Goal: Navigation & Orientation: Locate item on page

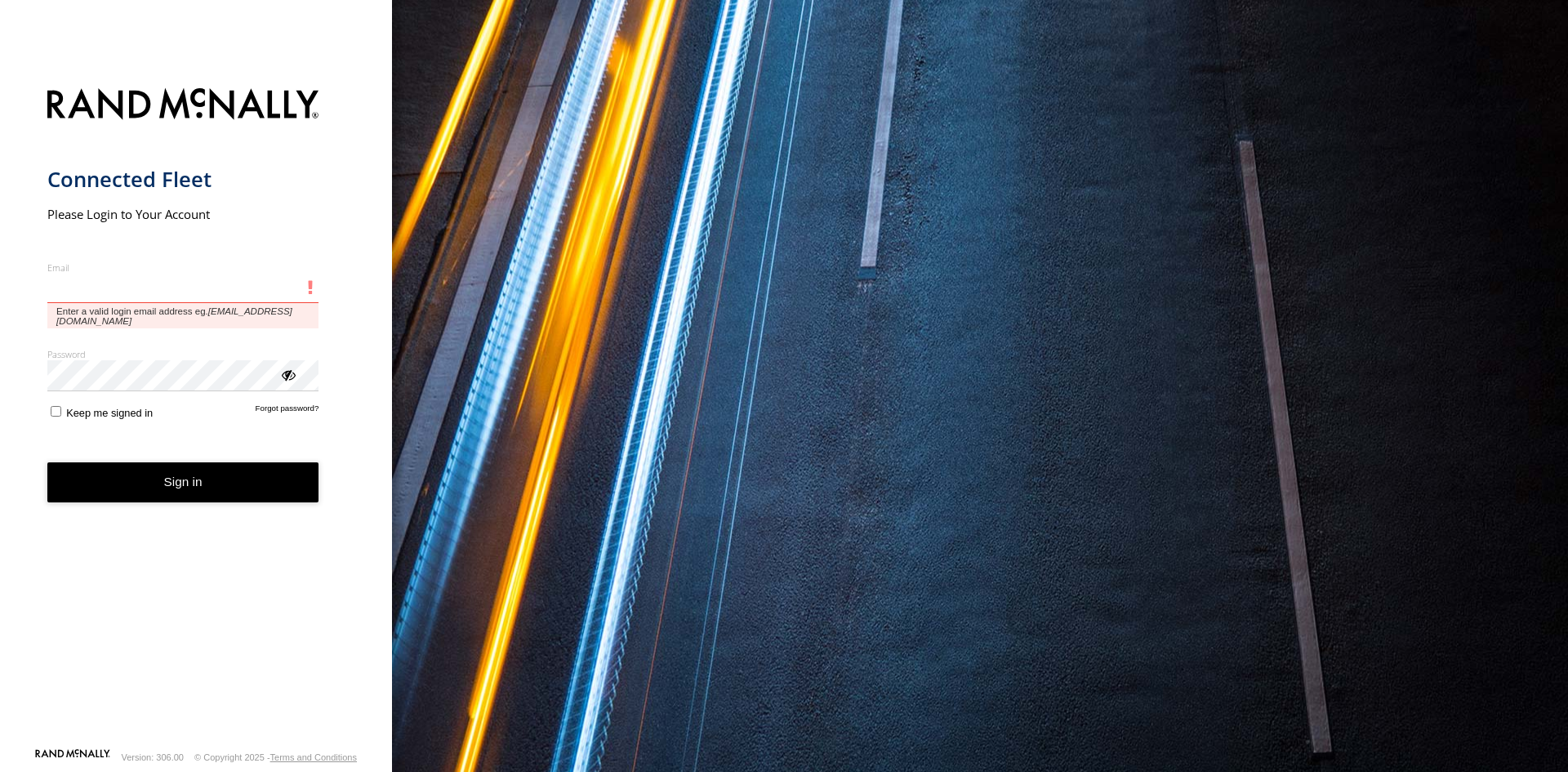
type input "**********"
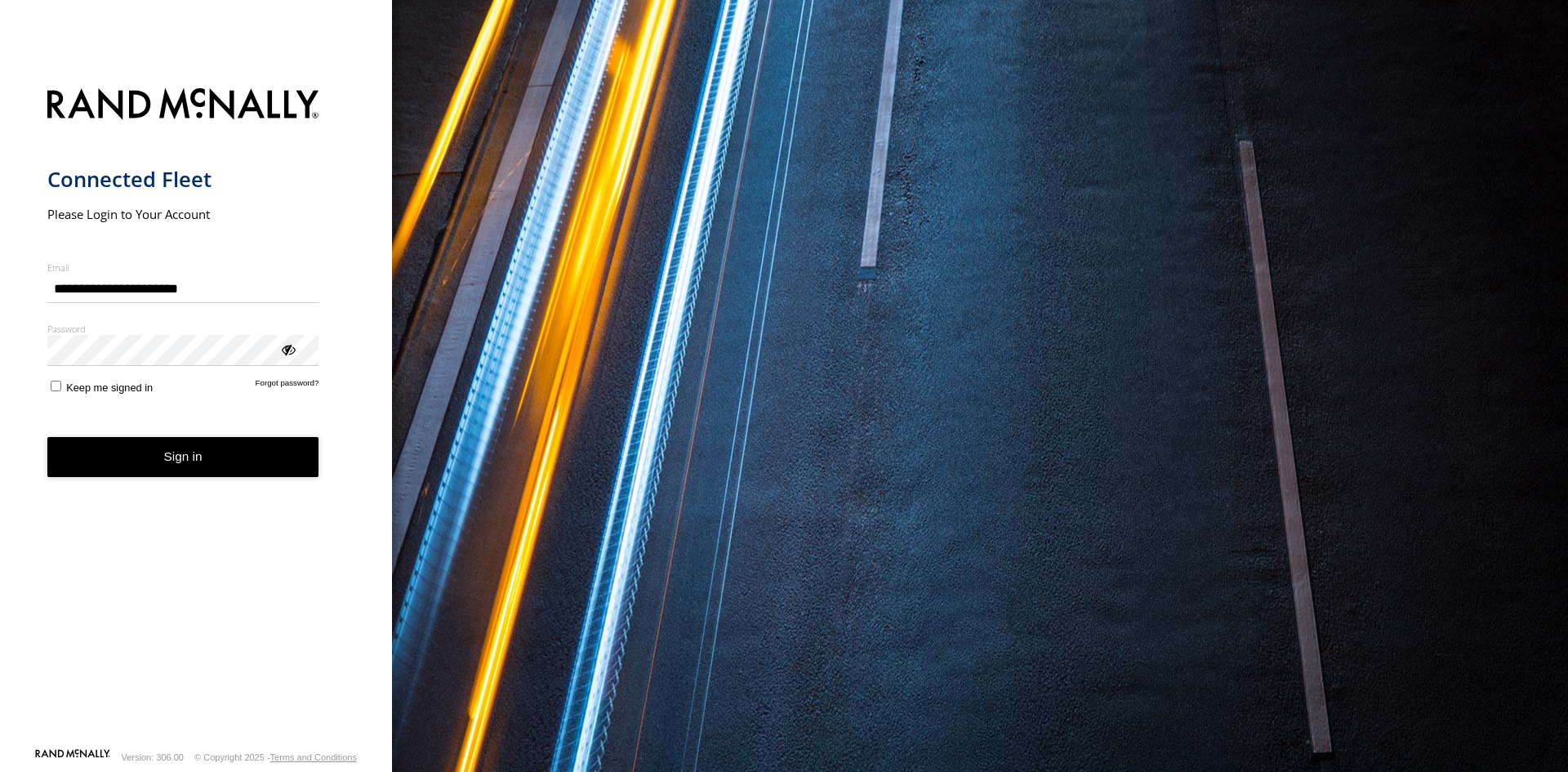
click at [209, 475] on button "Sign in" at bounding box center [183, 456] width 272 height 40
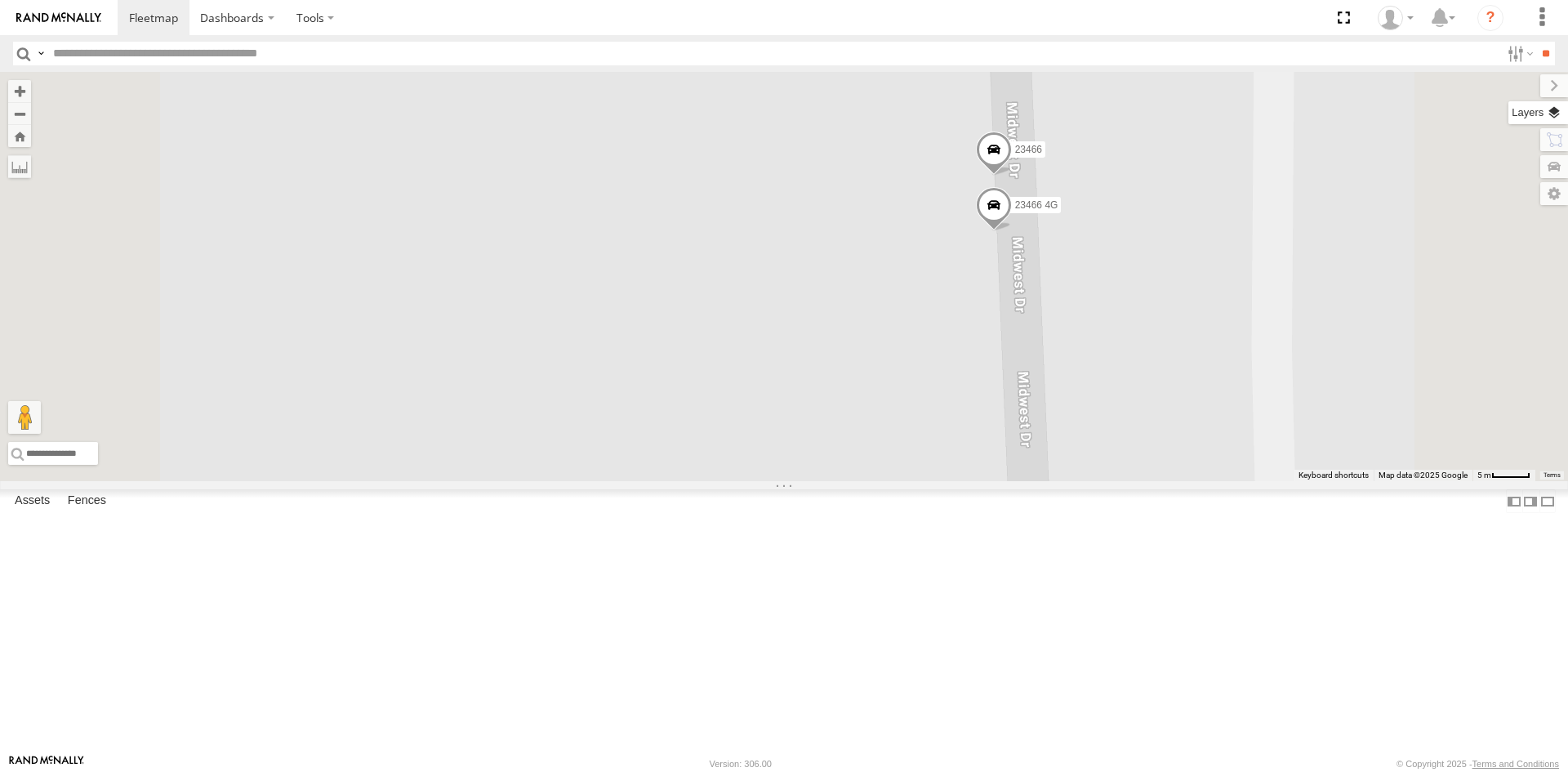
click at [1552, 115] on label at bounding box center [1538, 113] width 59 height 23
click at [0, 0] on span "Basemaps" at bounding box center [0, 0] width 0 height 0
click at [0, 0] on span "Satellite" at bounding box center [0, 0] width 0 height 0
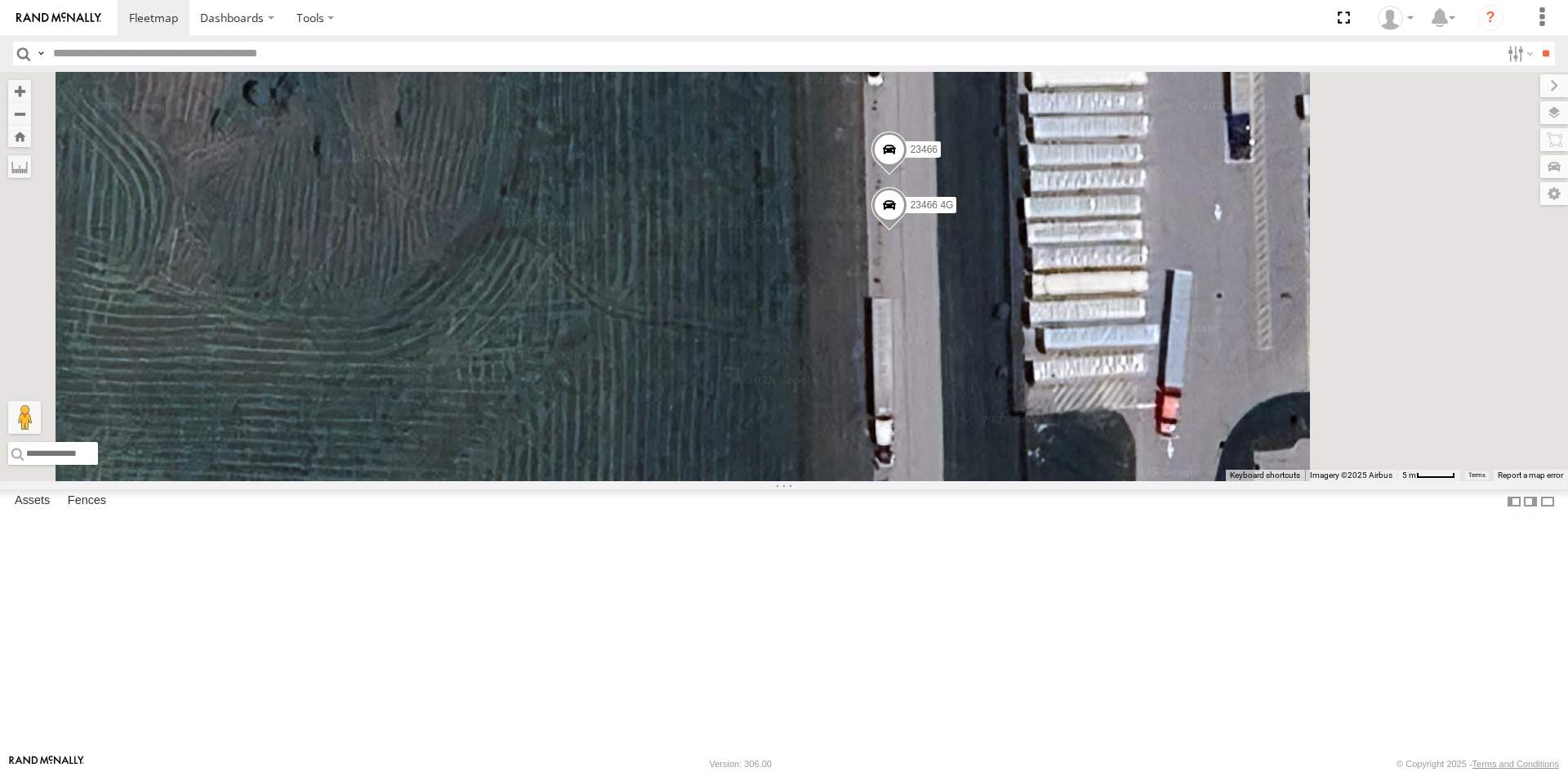
drag, startPoint x: 893, startPoint y: 328, endPoint x: 847, endPoint y: 328, distance: 46.0
click at [847, 328] on div "23207 NEW 23207xx 23464 23460 23480 23467 4G 23466 23466 4G" at bounding box center [784, 276] width 1568 height 409
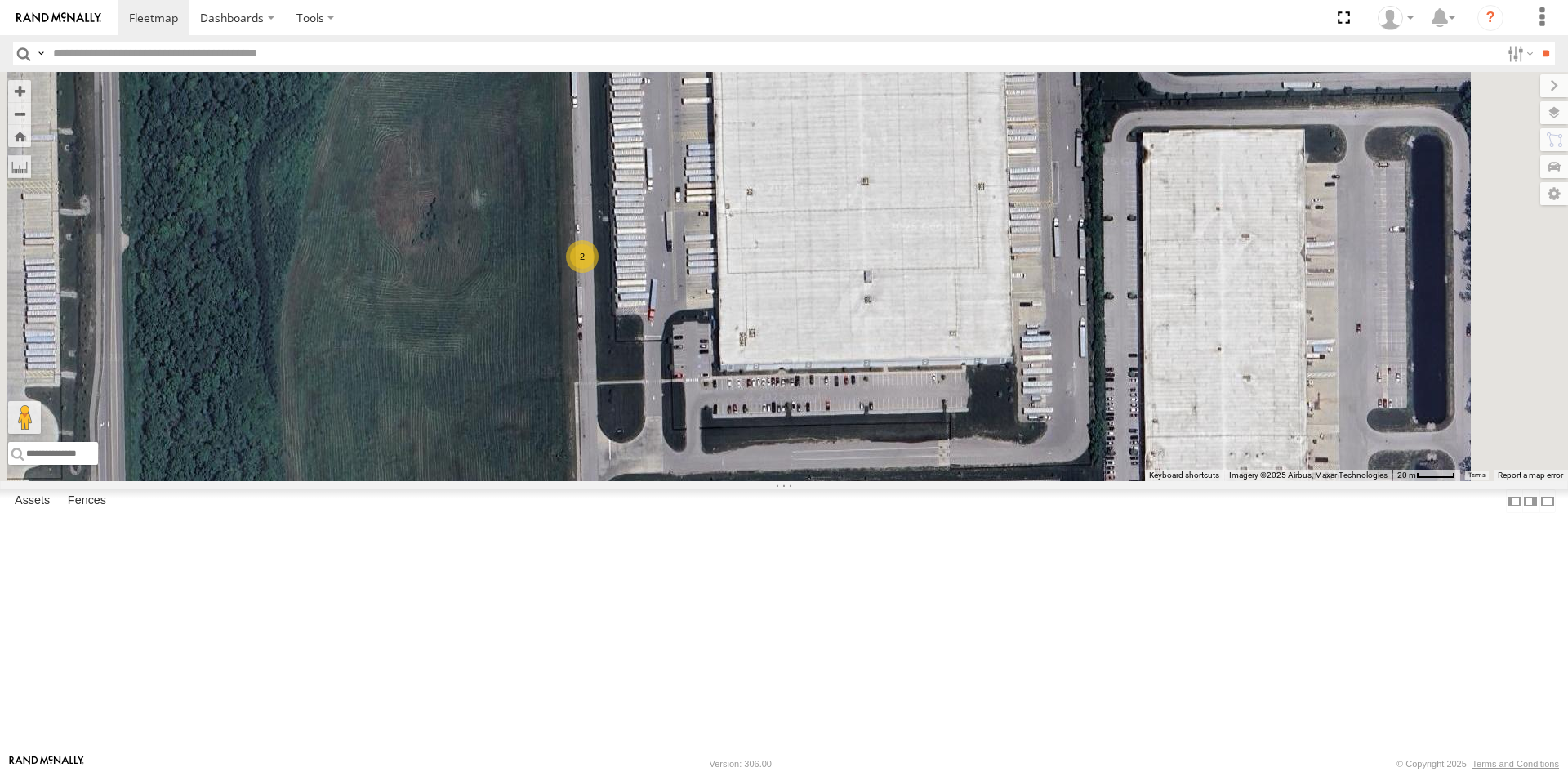
drag, startPoint x: 1155, startPoint y: 295, endPoint x: 970, endPoint y: 378, distance: 202.8
click at [984, 370] on div "23207 NEW 23207xx 23464 23460 23480 23467 4G 2" at bounding box center [784, 276] width 1568 height 409
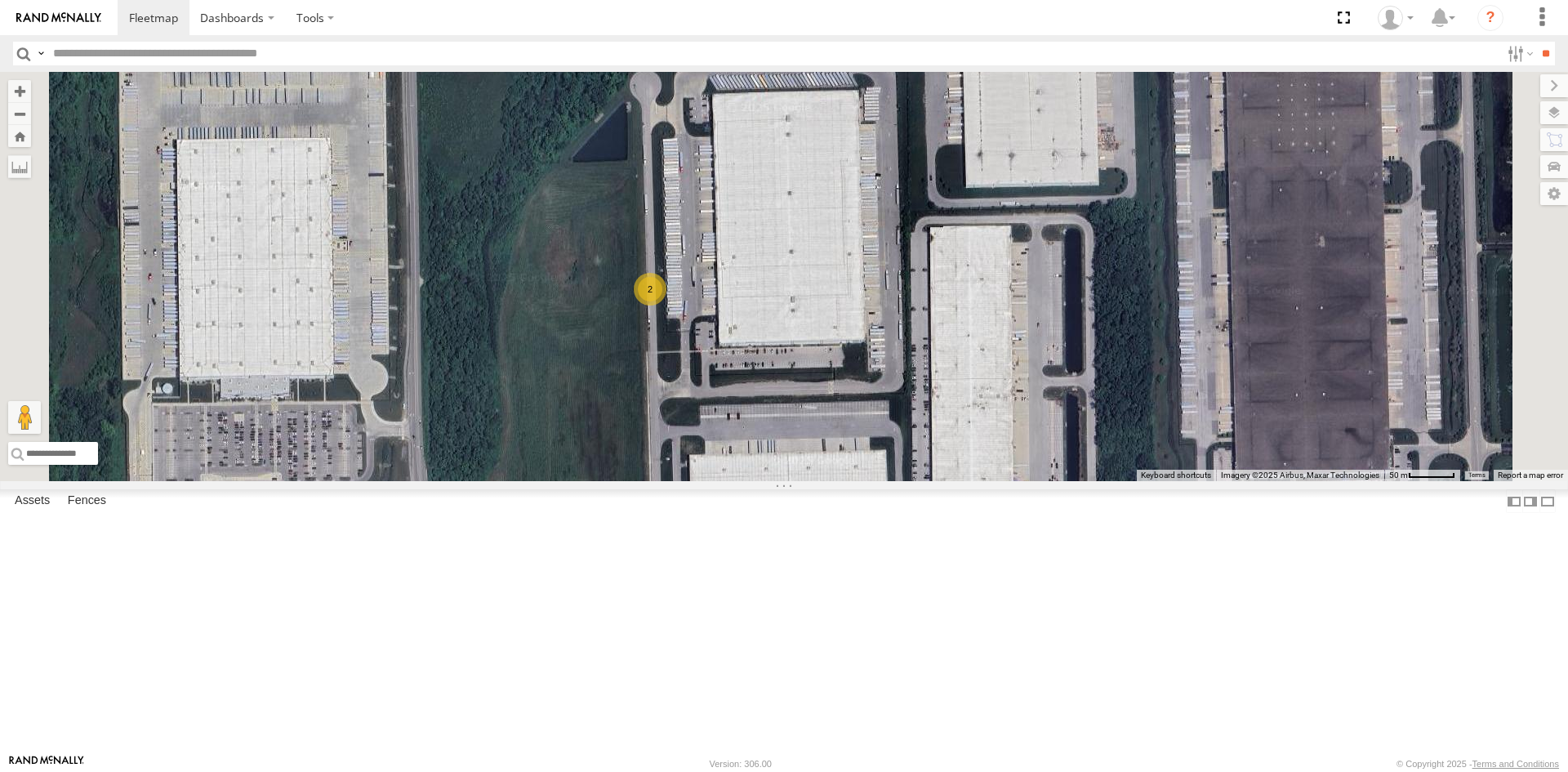
drag, startPoint x: 993, startPoint y: 272, endPoint x: 967, endPoint y: 331, distance: 64.5
click at [969, 334] on div "23207 NEW 23207xx 23464 23460 23480 23467 4G 2" at bounding box center [784, 276] width 1568 height 409
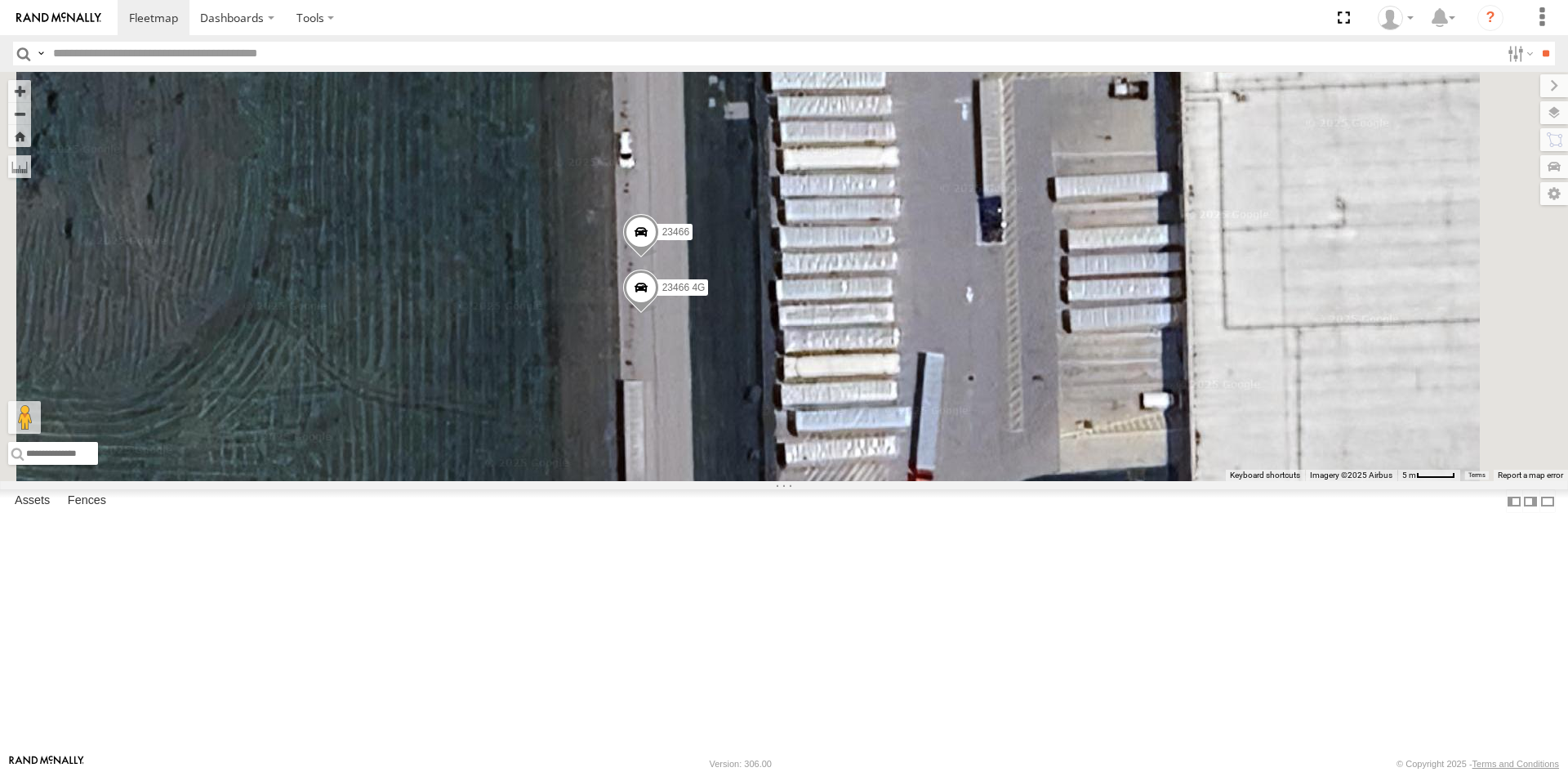
click at [659, 258] on span at bounding box center [641, 236] width 36 height 44
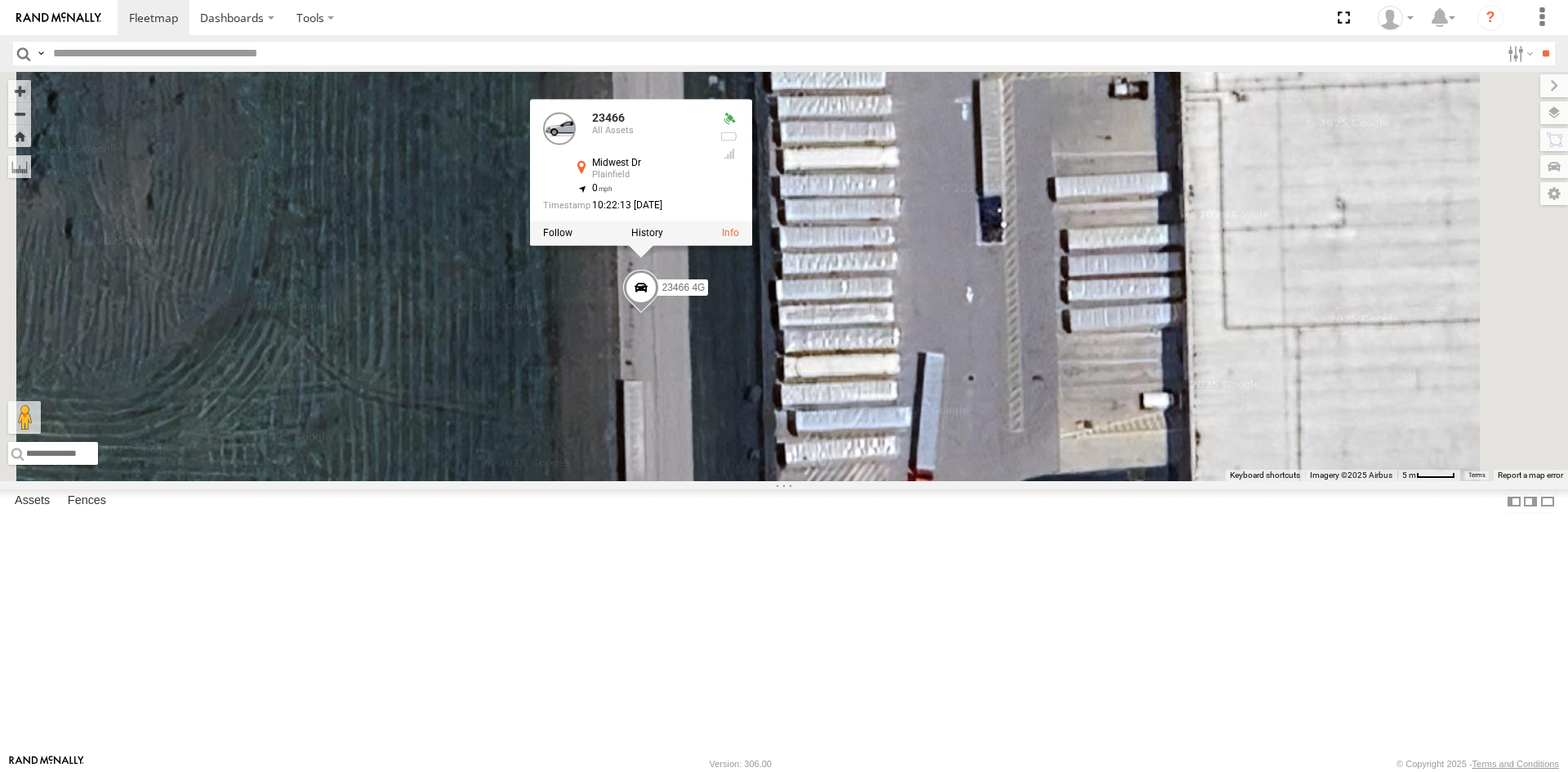
drag, startPoint x: 786, startPoint y: 491, endPoint x: 850, endPoint y: 386, distance: 123.0
click at [785, 481] on div "23207 NEW 23207xx 23464 23460 23480 23467 4G 23466 23466 4G 23466 All Assets [G…" at bounding box center [784, 276] width 1568 height 409
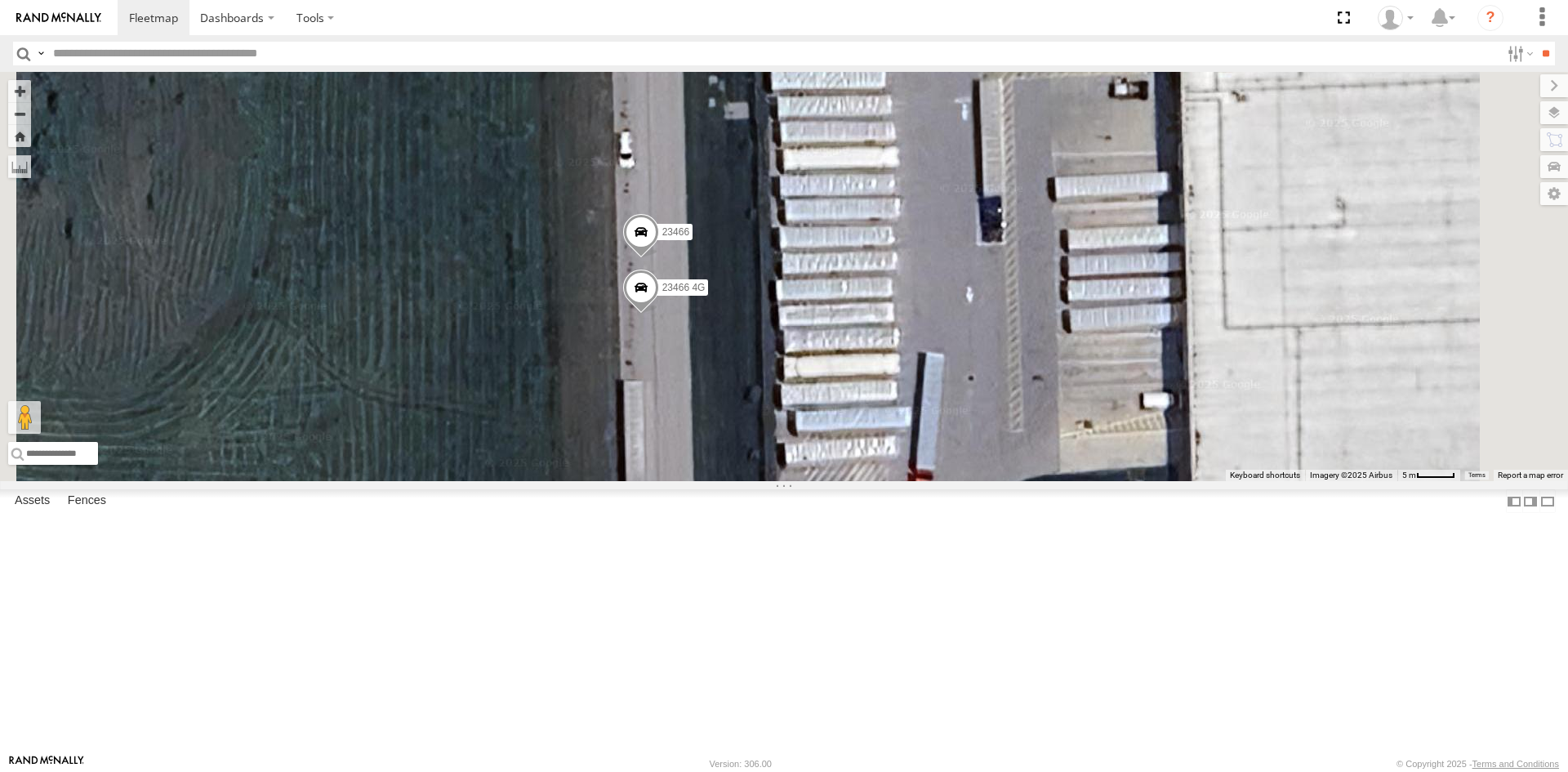
click at [659, 258] on span at bounding box center [641, 236] width 36 height 44
